Goal: Information Seeking & Learning: Learn about a topic

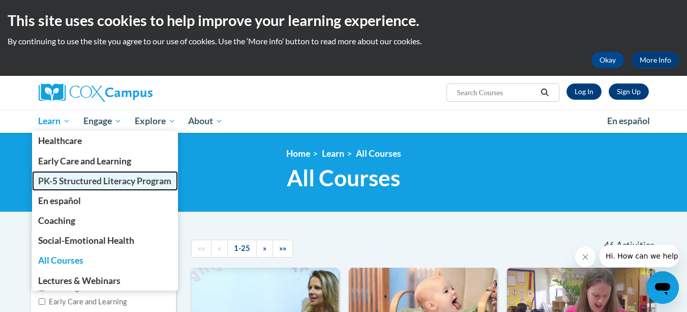
click at [64, 180] on span "PK-5 Structured Literacy Program" at bounding box center [104, 181] width 133 height 11
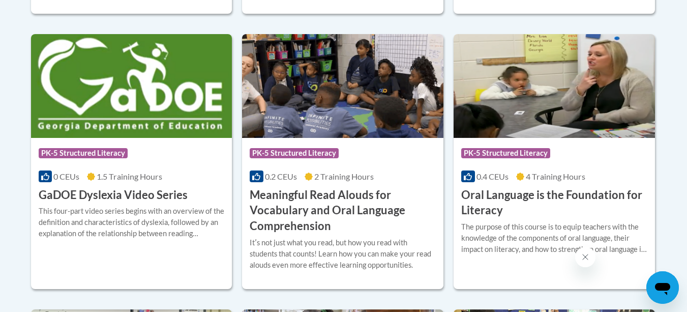
scroll to position [680, 0]
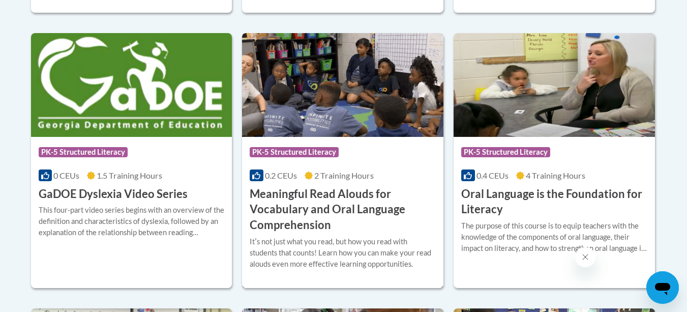
click at [297, 188] on h3 "Meaningful Read Alouds for Vocabulary and Oral Language Comprehension" at bounding box center [343, 209] width 186 height 47
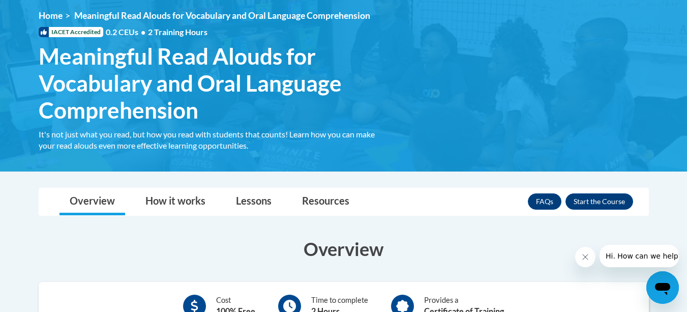
scroll to position [138, 0]
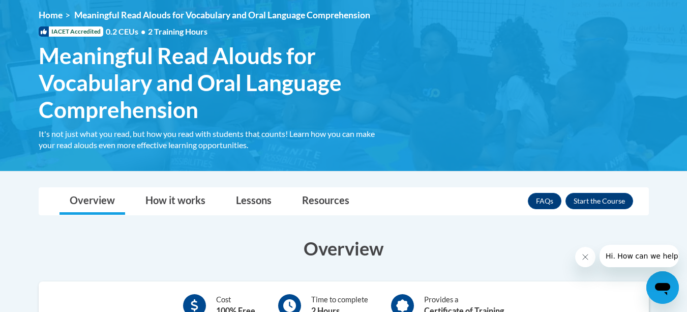
click at [504, 117] on div "<en>My Learning</en><fr>New fr_My Learning</fr><it>New it_My Learning</it><de>N…" at bounding box center [343, 83] width 641 height 146
